Goal: Task Accomplishment & Management: Manage account settings

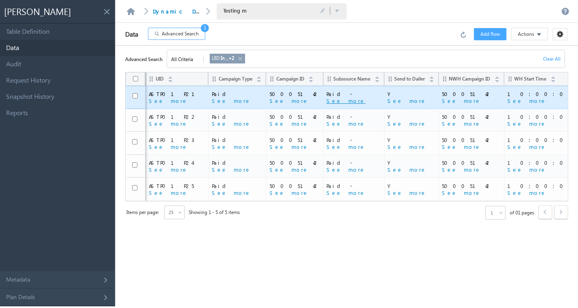
click at [327, 102] on button "See more" at bounding box center [346, 100] width 39 height 7
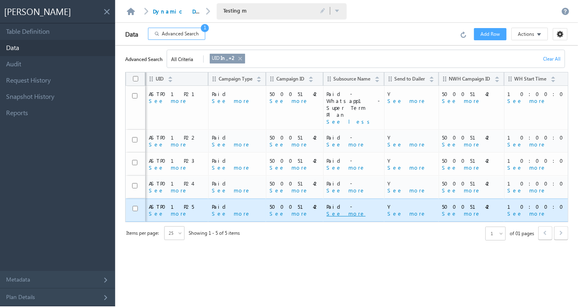
click at [327, 210] on button "See more" at bounding box center [346, 213] width 39 height 7
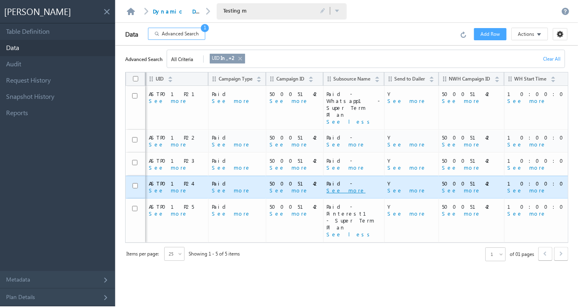
click at [327, 187] on button "See more" at bounding box center [346, 190] width 39 height 7
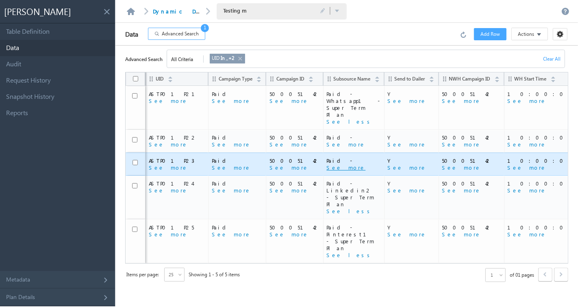
click at [327, 164] on button "See more" at bounding box center [346, 167] width 39 height 7
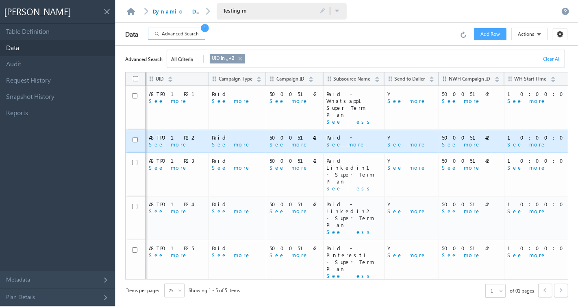
click at [327, 141] on button "See more" at bounding box center [346, 144] width 39 height 7
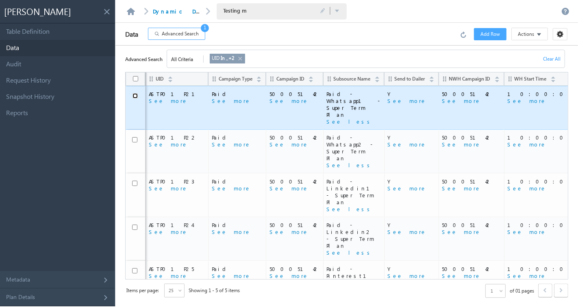
click at [135, 93] on input "checkbox" at bounding box center [135, 95] width 5 height 5
checkbox input "true"
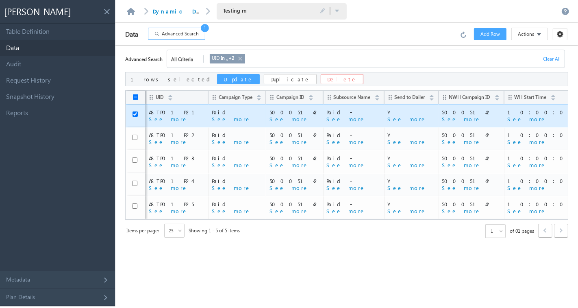
click at [217, 81] on button "Update" at bounding box center [238, 79] width 43 height 10
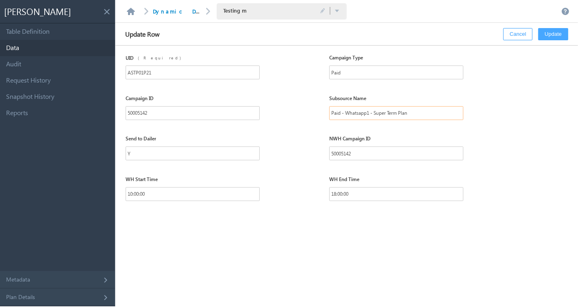
click at [367, 111] on input "Paid - Whatsapp1 - Super Term Plan" at bounding box center [396, 113] width 134 height 14
paste input "Super Term Plan Facebook Campaign 1"
type input "Paid - Super Term Plan Facebook Campaign 1"
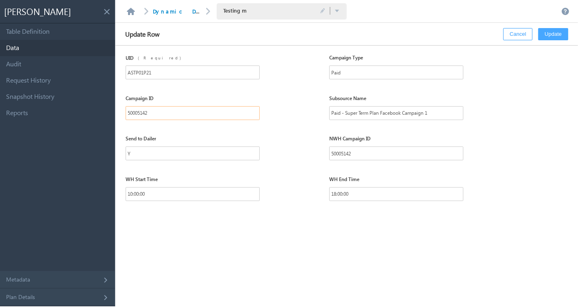
click at [224, 116] on input "50005142" at bounding box center [193, 113] width 134 height 14
paste input "03"
type input "50005103"
click at [349, 152] on input "50005142" at bounding box center [396, 153] width 134 height 14
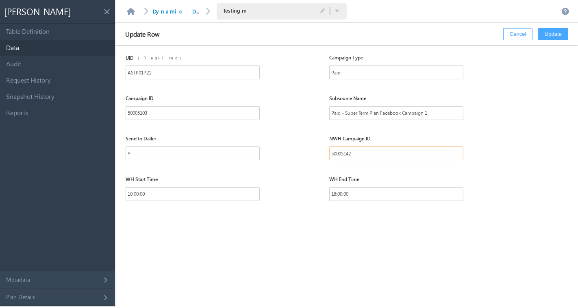
click at [349, 152] on input "50005142" at bounding box center [396, 153] width 134 height 14
paste input "03"
type input "50005103"
click at [552, 32] on button "Update" at bounding box center [554, 34] width 30 height 12
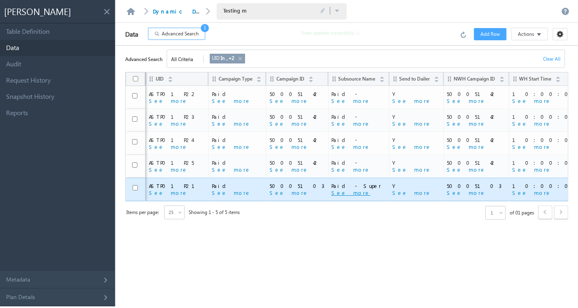
click at [331, 191] on button "See more" at bounding box center [350, 192] width 39 height 7
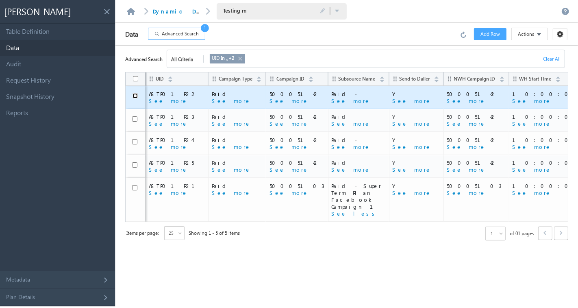
click at [135, 96] on input "checkbox" at bounding box center [135, 95] width 5 height 5
checkbox input "true"
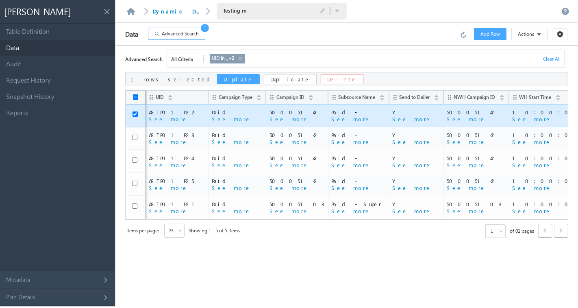
click at [217, 81] on button "Update" at bounding box center [238, 79] width 43 height 10
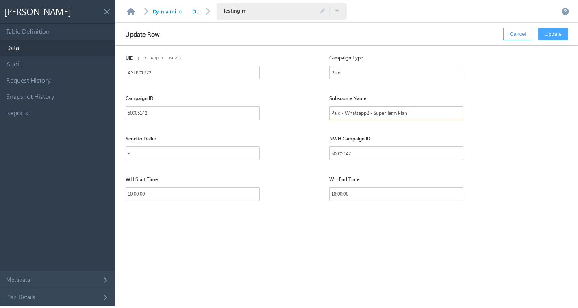
click at [401, 114] on input "Paid - Whatsapp2 - Super Term Plan" at bounding box center [396, 113] width 134 height 14
paste input "Super Term Plan Facebook Campaign 2"
type input "Paid - Super Term Plan Facebook Campaign 2"
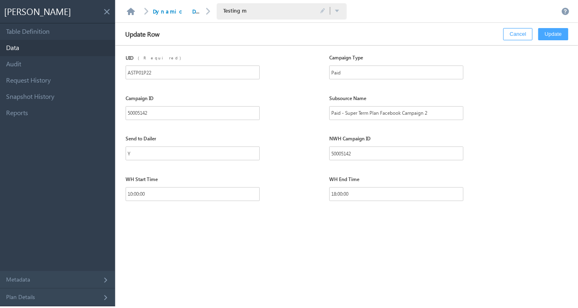
click at [157, 104] on div "Campaign ID" at bounding box center [193, 100] width 134 height 11
click at [155, 110] on input "50005142" at bounding box center [193, 113] width 134 height 14
paste input "03"
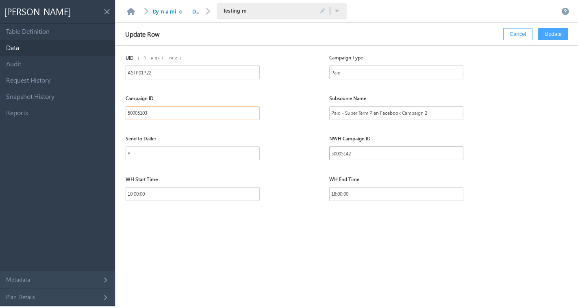
type input "50005103"
click at [362, 155] on input "50005142" at bounding box center [396, 153] width 134 height 14
paste input "03"
type input "50005103"
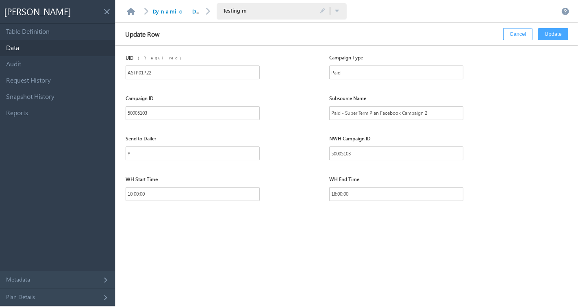
click at [552, 35] on button "Update" at bounding box center [554, 34] width 30 height 12
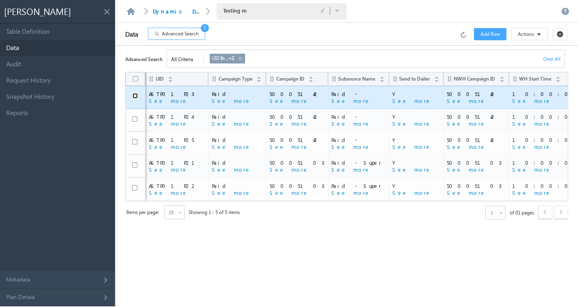
click at [135, 95] on input "checkbox" at bounding box center [135, 95] width 5 height 5
checkbox input "true"
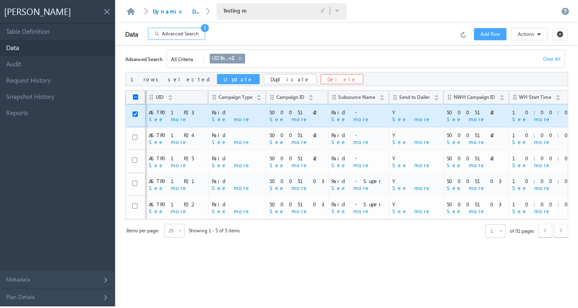
click at [217, 78] on button "Update" at bounding box center [238, 79] width 43 height 10
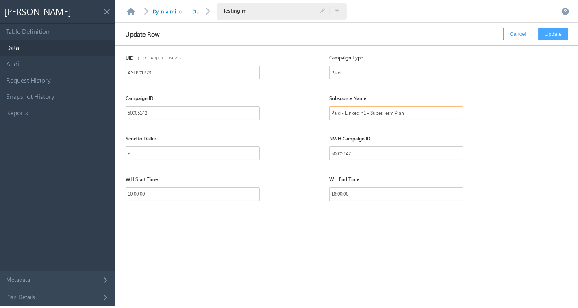
click at [359, 111] on input "Paid - Linkedin1 - Super Term Plan" at bounding box center [396, 113] width 134 height 14
paste input "Super Term Plan Facebook Campaign 3"
type input "Paid - Super Term Plan Facebook Campaign 3"
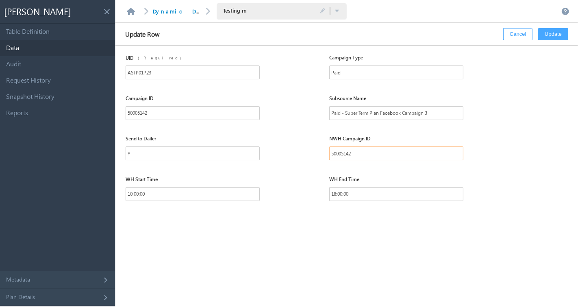
click at [344, 155] on input "50005142" at bounding box center [396, 153] width 134 height 14
paste input "03"
type input "50005103"
click at [183, 112] on input "50005142" at bounding box center [193, 113] width 134 height 14
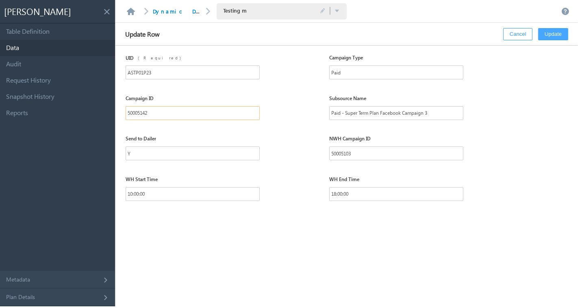
click at [183, 112] on input "50005142" at bounding box center [193, 113] width 134 height 14
paste input "03"
type input "50005103"
click at [551, 34] on button "Update" at bounding box center [554, 34] width 30 height 12
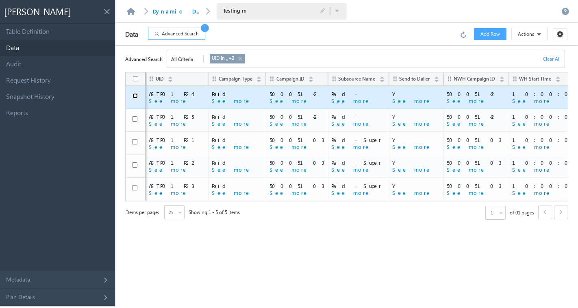
click at [133, 94] on input "checkbox" at bounding box center [135, 95] width 5 height 5
checkbox input "true"
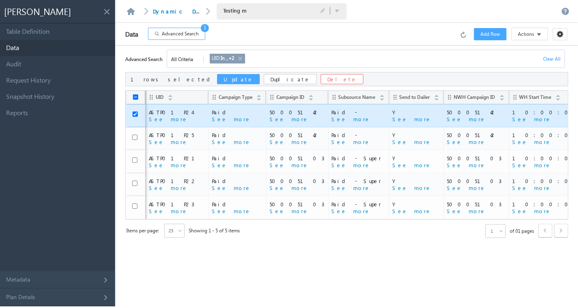
click at [217, 80] on button "Update" at bounding box center [238, 79] width 43 height 10
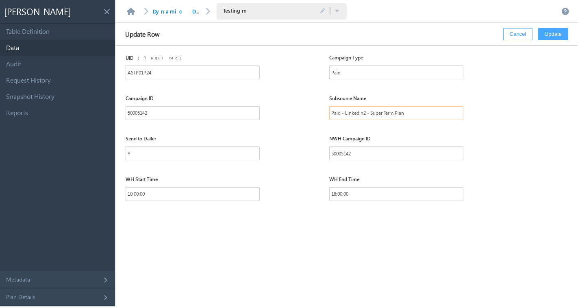
click at [351, 118] on input "Paid - Linkedin2 - Super Term Plan" at bounding box center [396, 113] width 134 height 14
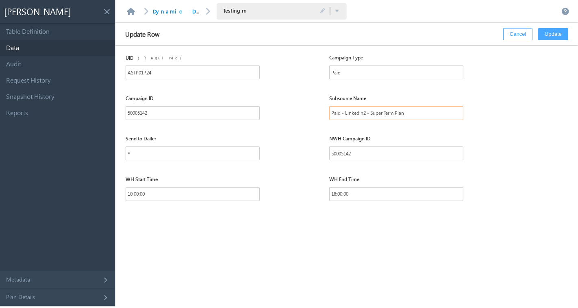
click at [351, 118] on input "Paid - Linkedin2 - Super Term Plan" at bounding box center [396, 113] width 134 height 14
paste input "Super Term Plan Facebook Campaign 4"
type input "Paid - Super Term Plan Facebook Campaign 4"
click at [194, 112] on input "50005142" at bounding box center [193, 113] width 134 height 14
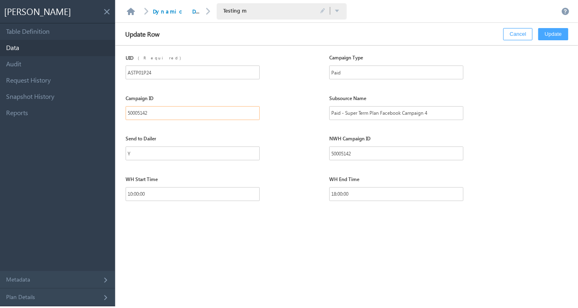
click at [194, 112] on input "50005142" at bounding box center [193, 113] width 134 height 14
paste input "03"
type input "50005103"
click at [381, 156] on input "50005142" at bounding box center [396, 153] width 134 height 14
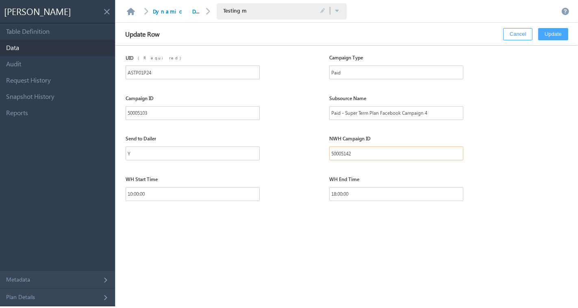
paste input "03"
type input "50005103"
click at [554, 37] on button "Update" at bounding box center [554, 34] width 30 height 12
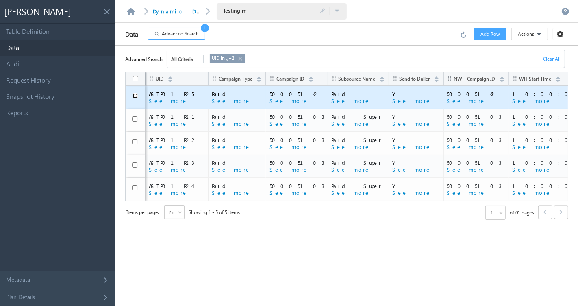
click at [135, 94] on input "checkbox" at bounding box center [135, 95] width 5 height 5
checkbox input "true"
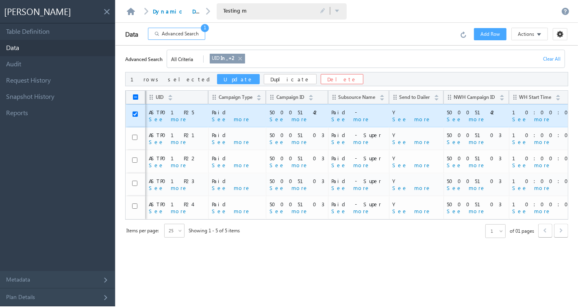
click at [217, 81] on button "Update" at bounding box center [238, 79] width 43 height 10
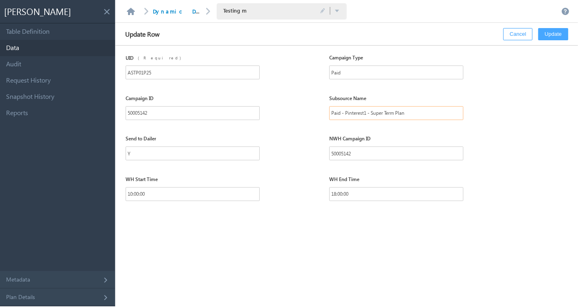
click at [378, 116] on input "Paid - Pinterest1 - Super Term Plan" at bounding box center [396, 113] width 134 height 14
paste input "Super Term Plan Facebook Campaign 5"
type input "Paid - Super Term Plan Facebook Campaign 5"
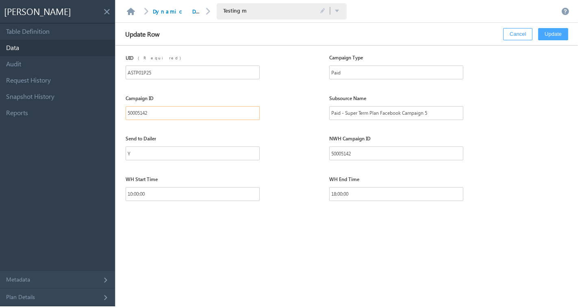
click at [139, 112] on input "50005142" at bounding box center [193, 113] width 134 height 14
paste input "03"
type input "50005103"
click at [371, 156] on input "50005142" at bounding box center [396, 153] width 134 height 14
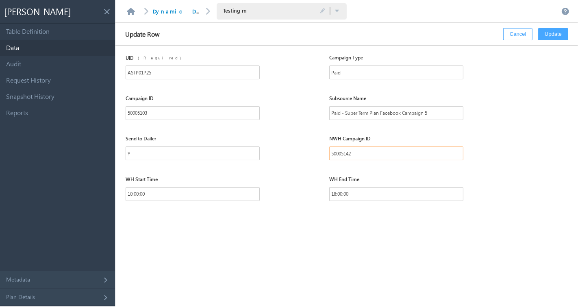
click at [371, 156] on input "50005142" at bounding box center [396, 153] width 134 height 14
paste input "03"
type input "50005103"
click at [554, 37] on button "Update" at bounding box center [554, 34] width 30 height 12
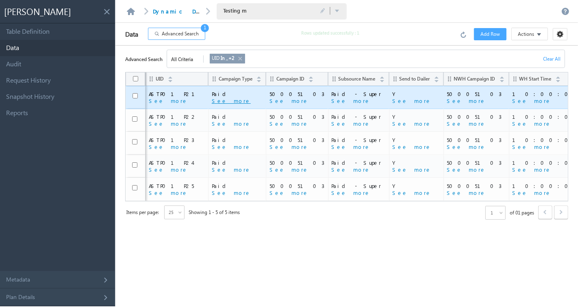
click at [212, 100] on button "See more" at bounding box center [231, 100] width 39 height 7
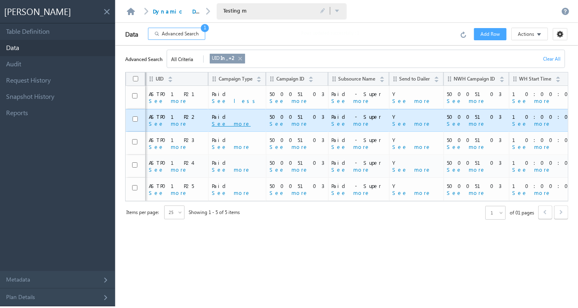
click at [212, 122] on button "See more" at bounding box center [231, 123] width 39 height 7
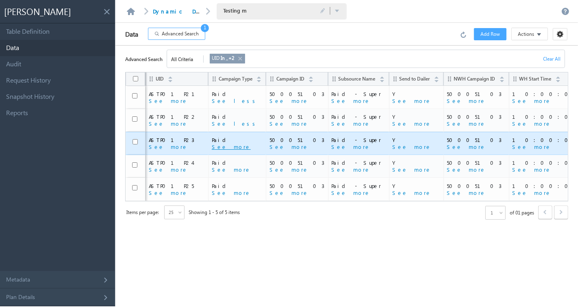
click at [212, 149] on button "See more" at bounding box center [231, 146] width 39 height 7
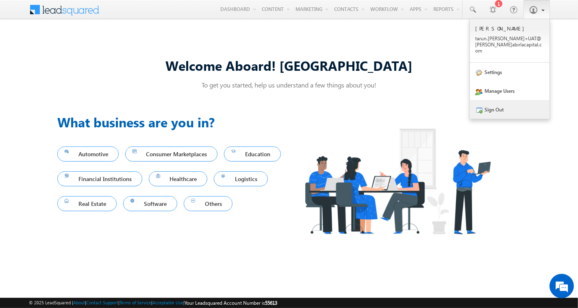
click at [510, 103] on link "Sign Out" at bounding box center [510, 109] width 80 height 19
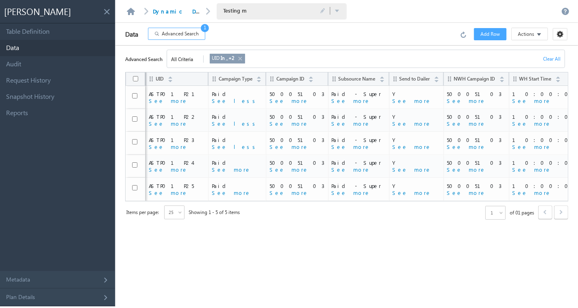
drag, startPoint x: 0, startPoint y: 0, endPoint x: 242, endPoint y: 59, distance: 248.6
click at [242, 59] on link at bounding box center [240, 58] width 7 height 9
